Goal: Task Accomplishment & Management: Complete application form

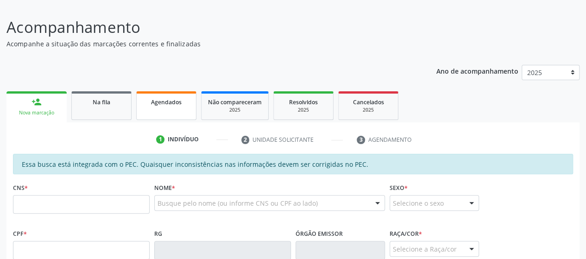
scroll to position [153, 0]
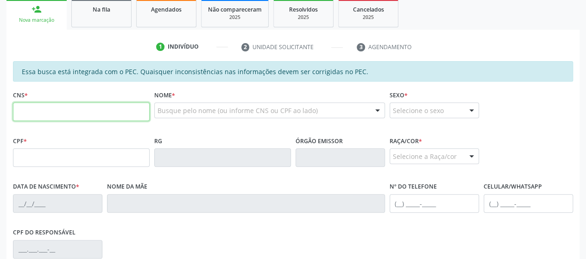
click at [117, 116] on input "text" at bounding box center [81, 111] width 137 height 19
type input "700 1079 6840 6920"
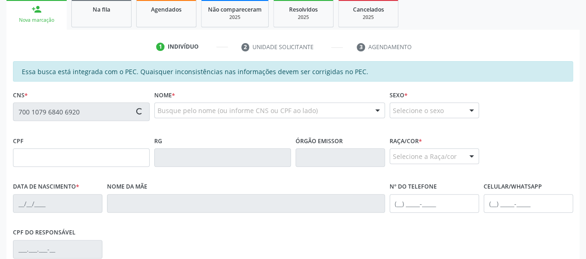
type input "015.743.014-62"
type input "[DATE]"
type input "[PERSON_NAME]"
type input "[PHONE_NUMBER]"
type input "31"
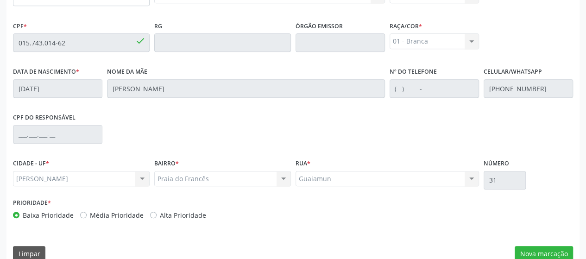
scroll to position [282, 0]
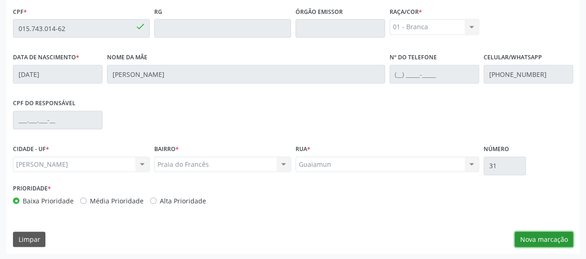
click at [545, 244] on button "Nova marcação" at bounding box center [543, 240] width 58 height 16
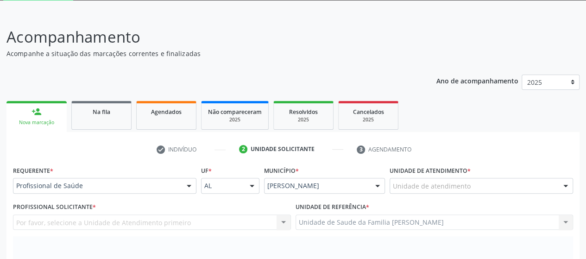
scroll to position [143, 0]
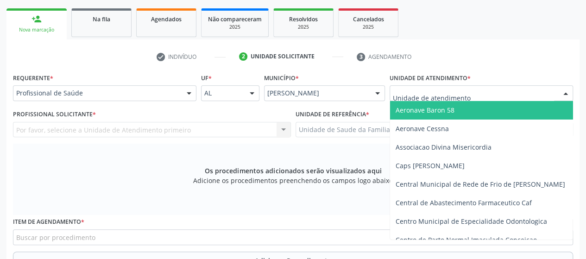
click at [498, 90] on div at bounding box center [480, 93] width 183 height 16
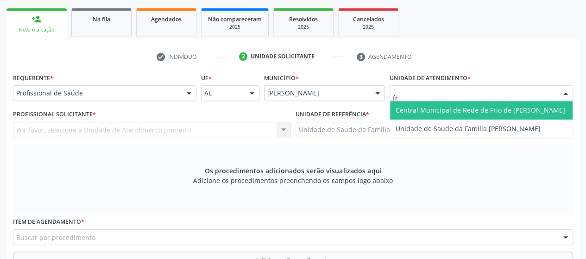
type input "fra"
click at [496, 104] on span "Unidade de Saude da Familia [PERSON_NAME]" at bounding box center [481, 110] width 182 height 19
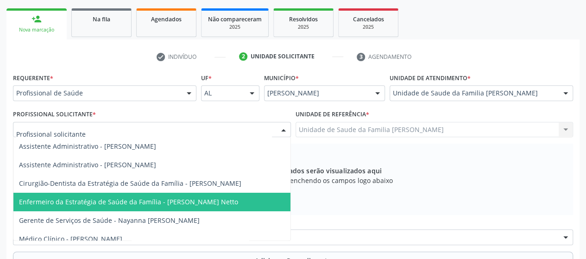
click at [160, 198] on span "Enfermeiro da Estratégia de Saúde da Família - [PERSON_NAME] Netto" at bounding box center [128, 201] width 219 height 9
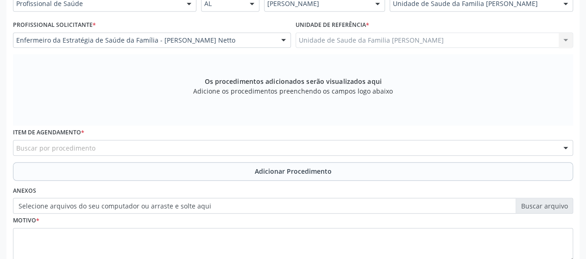
scroll to position [236, 0]
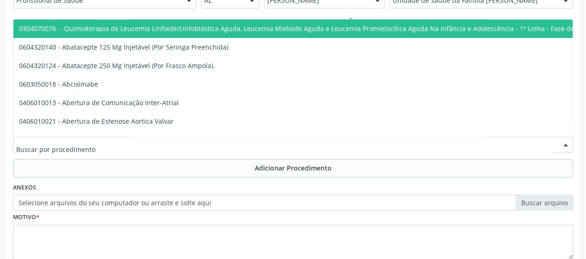
click at [64, 151] on input "text" at bounding box center [285, 149] width 538 height 19
click at [66, 144] on input "text" at bounding box center [285, 149] width 538 height 19
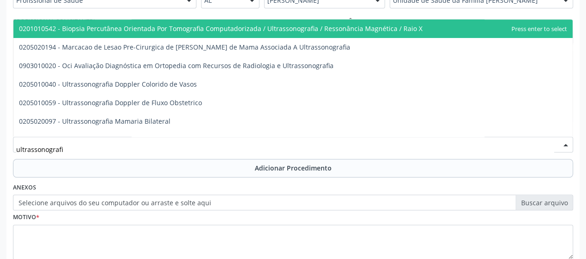
type input "ultrassonografia"
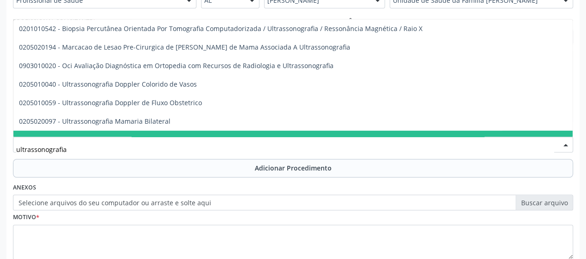
scroll to position [46, 0]
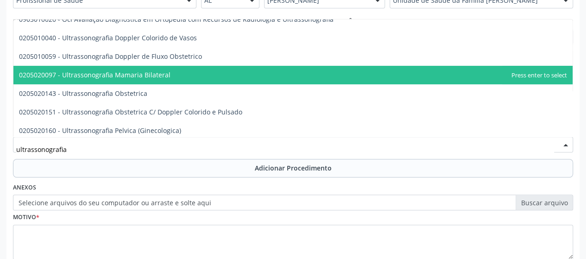
click at [148, 81] on span "0205020097 - Ultrassonografia Mamaria Bilateral" at bounding box center [292, 75] width 559 height 19
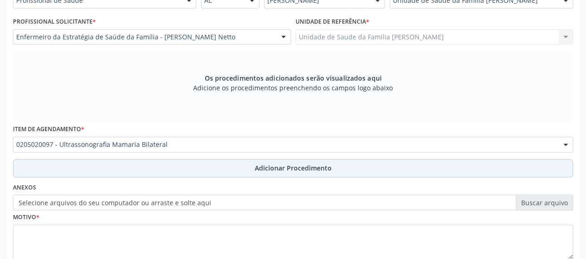
click at [314, 169] on span "Adicionar Procedimento" at bounding box center [293, 168] width 77 height 10
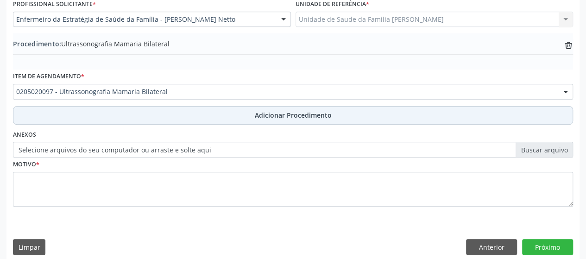
scroll to position [261, 0]
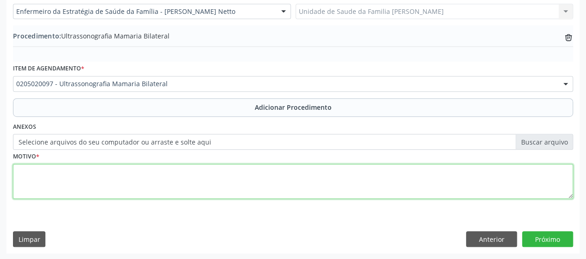
click at [32, 185] on textarea at bounding box center [293, 181] width 560 height 35
click at [54, 172] on textarea "Mamografiainconlusiva" at bounding box center [293, 181] width 560 height 35
type textarea "Mamografia inconlusiva"
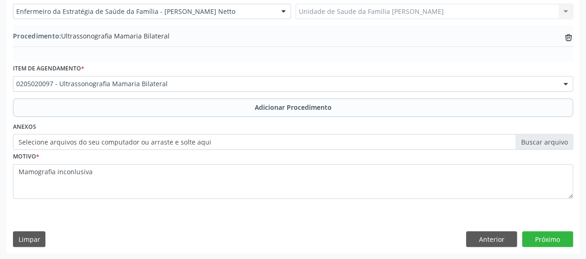
click at [558, 138] on label "Selecione arquivos do seu computador ou arraste e solte aqui" at bounding box center [293, 142] width 560 height 16
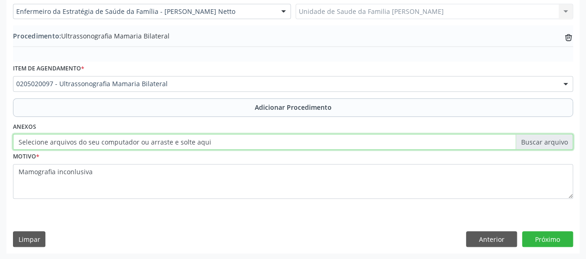
click at [558, 138] on input "Selecione arquivos do seu computador ou arraste e solte aqui" at bounding box center [293, 142] width 560 height 16
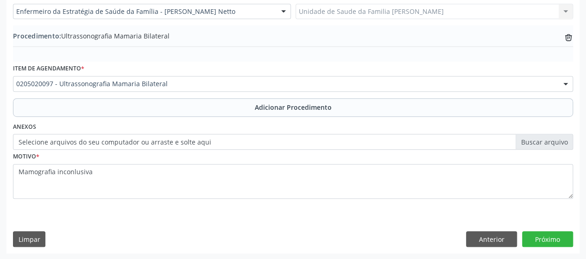
click at [563, 137] on label "Selecione arquivos do seu computador ou arraste e solte aqui" at bounding box center [293, 142] width 560 height 16
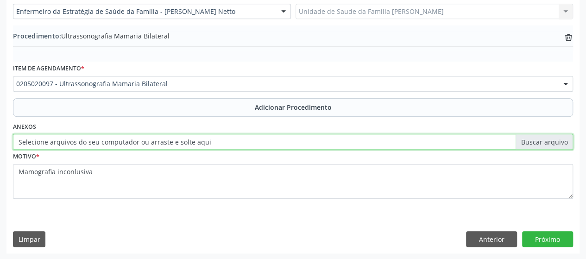
click at [563, 137] on input "Selecione arquivos do seu computador ou arraste e solte aqui" at bounding box center [293, 142] width 560 height 16
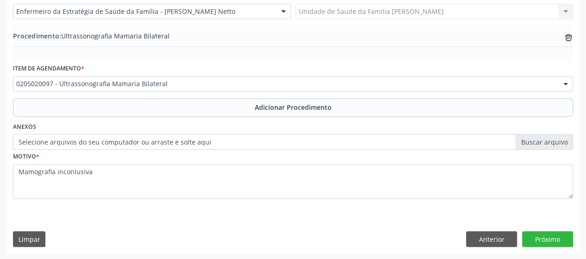
click at [539, 142] on label "Selecione arquivos do seu computador ou arraste e solte aqui" at bounding box center [293, 142] width 560 height 16
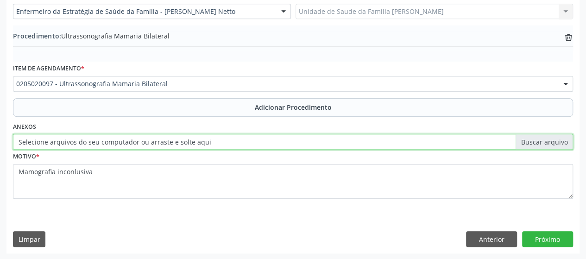
click at [539, 142] on input "Selecione arquivos do seu computador ou arraste e solte aqui" at bounding box center [293, 142] width 560 height 16
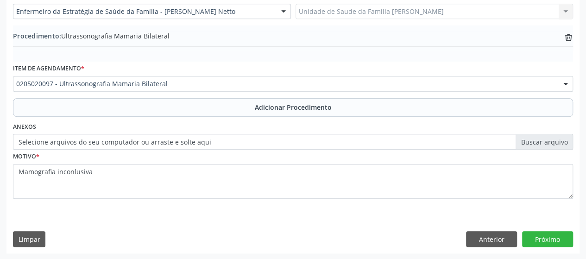
click at [545, 145] on label "Selecione arquivos do seu computador ou arraste e solte aqui" at bounding box center [293, 142] width 560 height 16
click at [545, 145] on input "Selecione arquivos do seu computador ou arraste e solte aqui" at bounding box center [293, 142] width 560 height 16
click at [558, 145] on label "Selecione arquivos do seu computador ou arraste e solte aqui" at bounding box center [293, 142] width 560 height 16
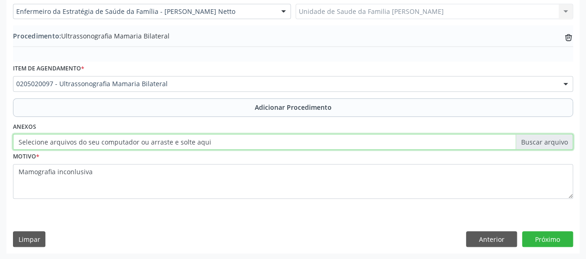
click at [558, 145] on input "Selecione arquivos do seu computador ou arraste e solte aqui" at bounding box center [293, 142] width 560 height 16
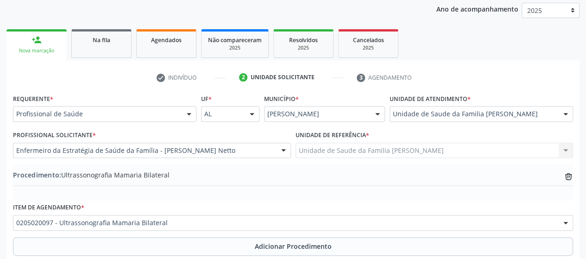
scroll to position [0, 0]
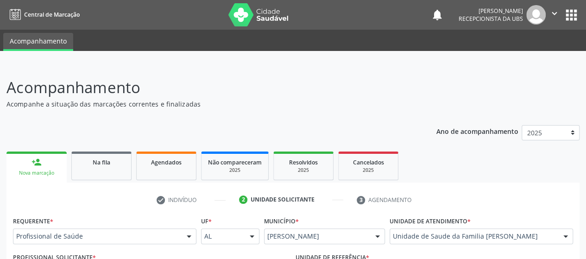
click at [551, 13] on icon "" at bounding box center [554, 13] width 10 height 10
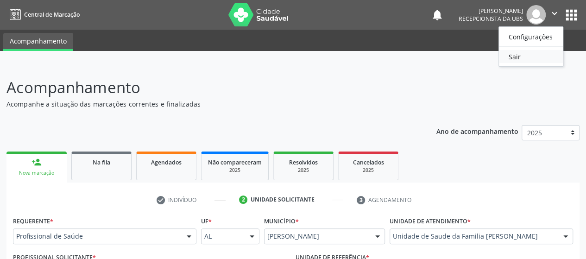
click at [513, 62] on link "Sair" at bounding box center [531, 56] width 64 height 13
